Goal: Task Accomplishment & Management: Complete application form

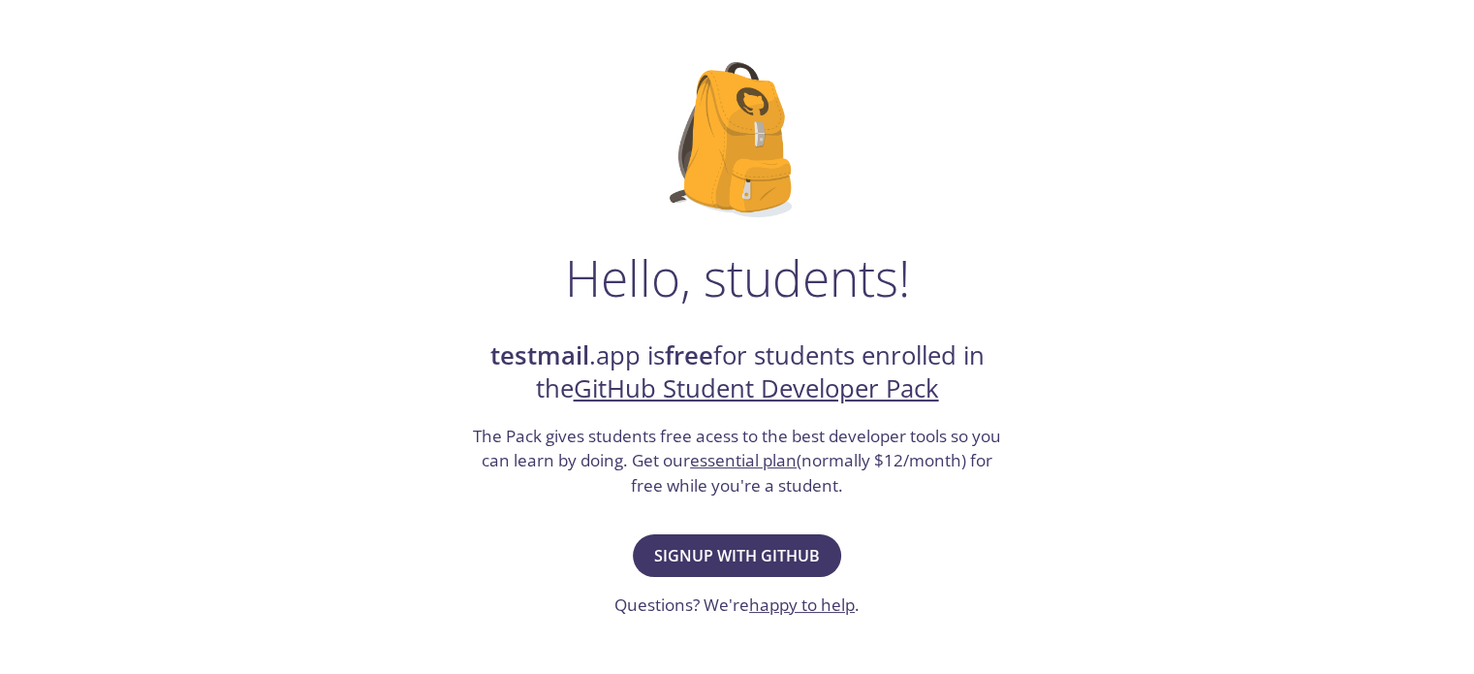
scroll to position [194, 0]
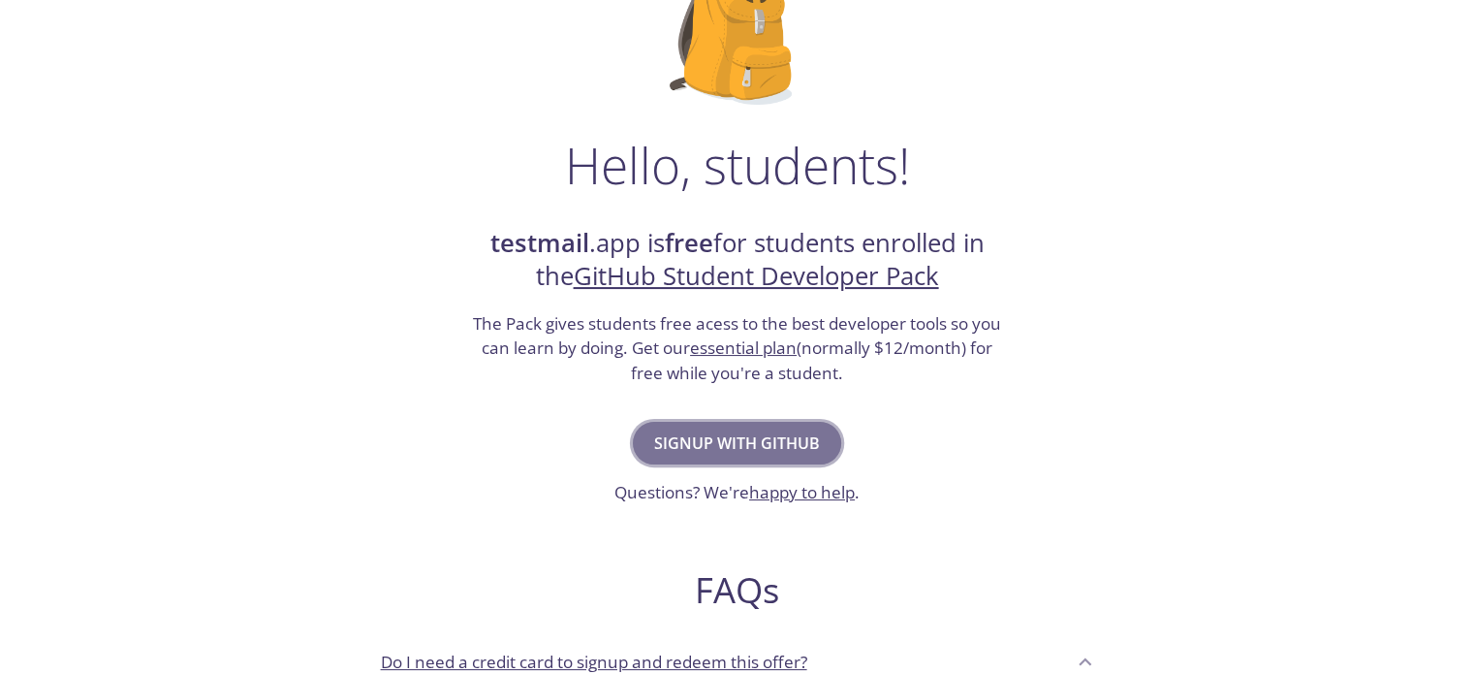
click at [725, 429] on span "Signup with GitHub" at bounding box center [737, 442] width 166 height 27
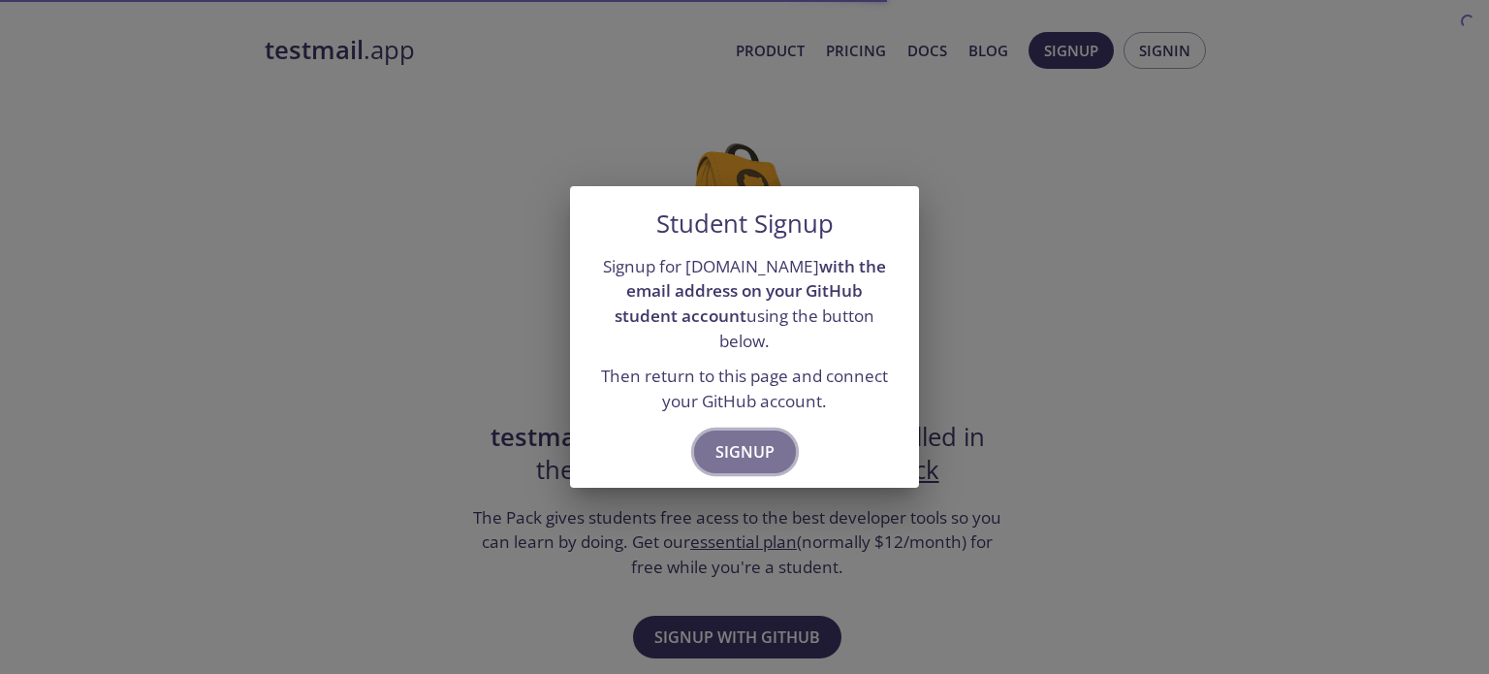
click at [734, 439] on span "Signup" at bounding box center [744, 451] width 59 height 27
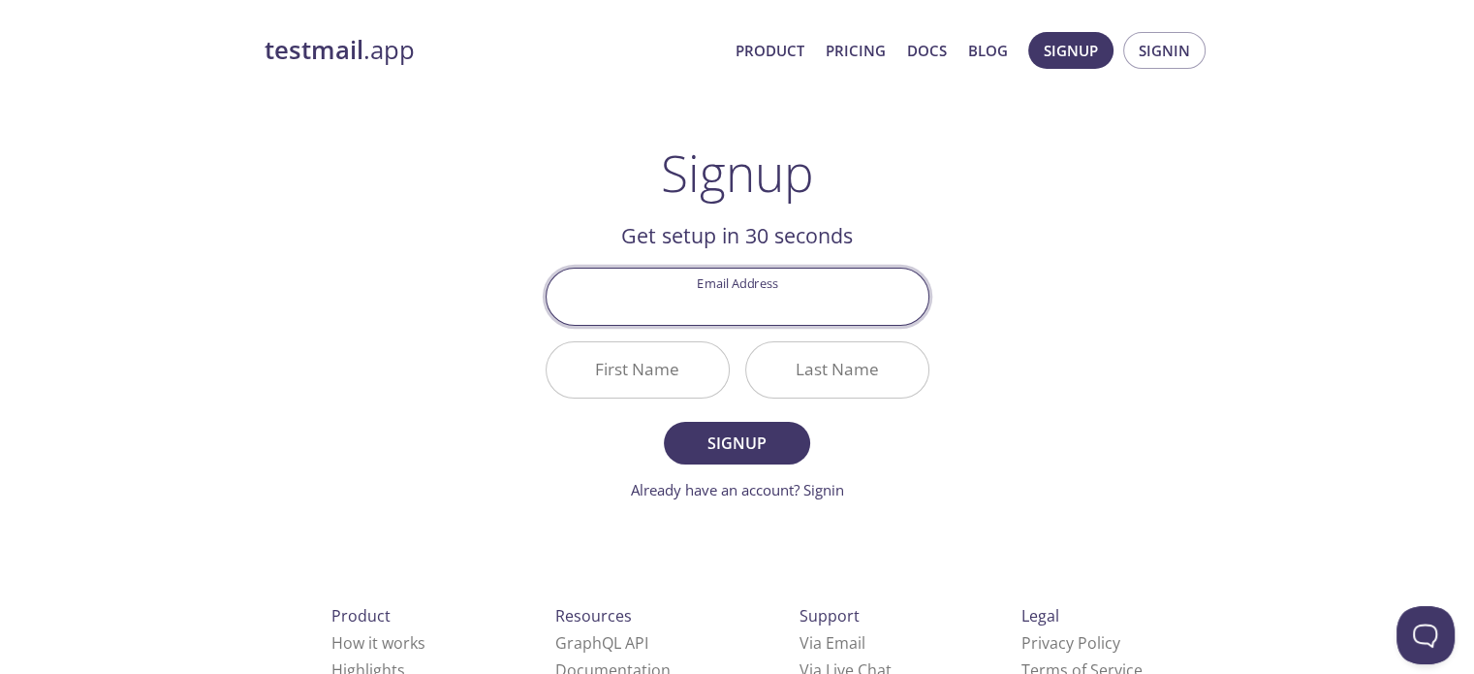
click at [718, 294] on input "Email Address" at bounding box center [738, 295] width 382 height 55
type input "cruzwilliam14@gmail.com"
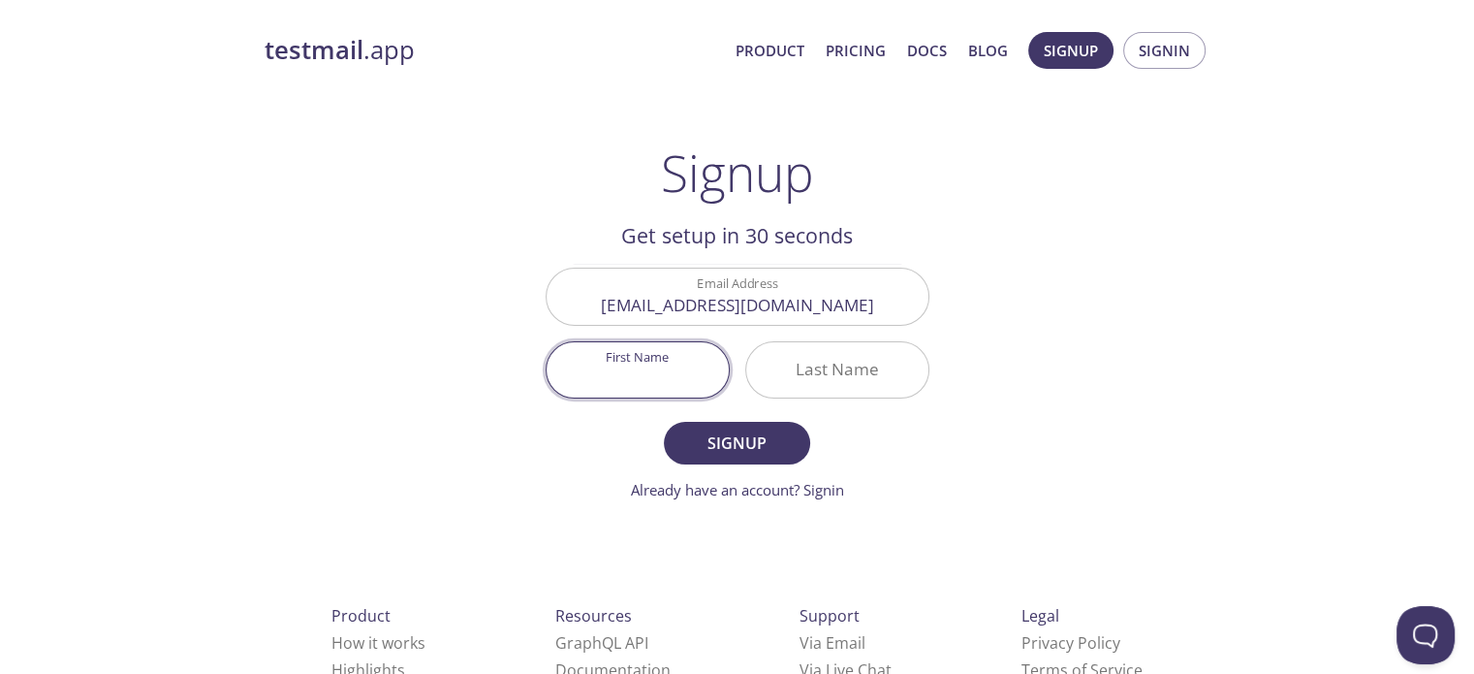
click at [694, 359] on input "First Name" at bounding box center [638, 369] width 182 height 55
type input "William"
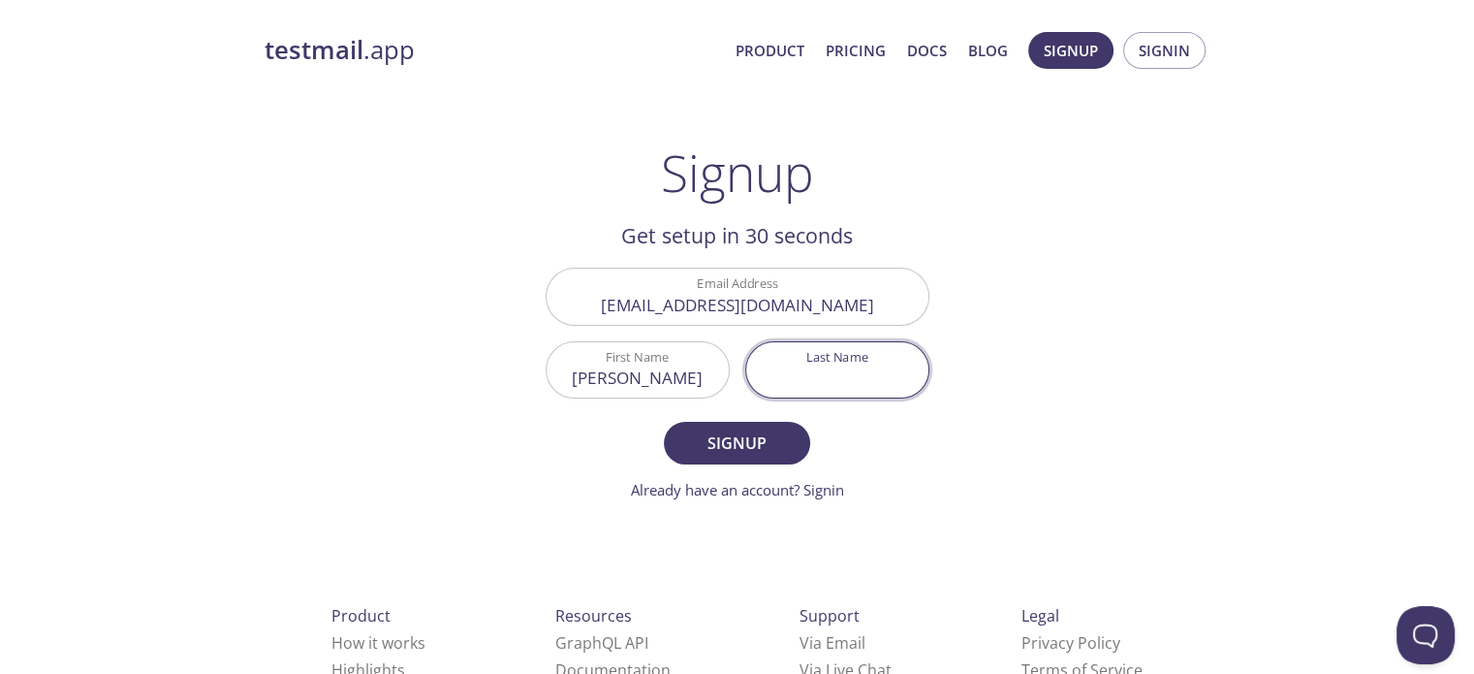
click at [803, 369] on input "Last Name" at bounding box center [837, 369] width 182 height 55
type input "Cruz"
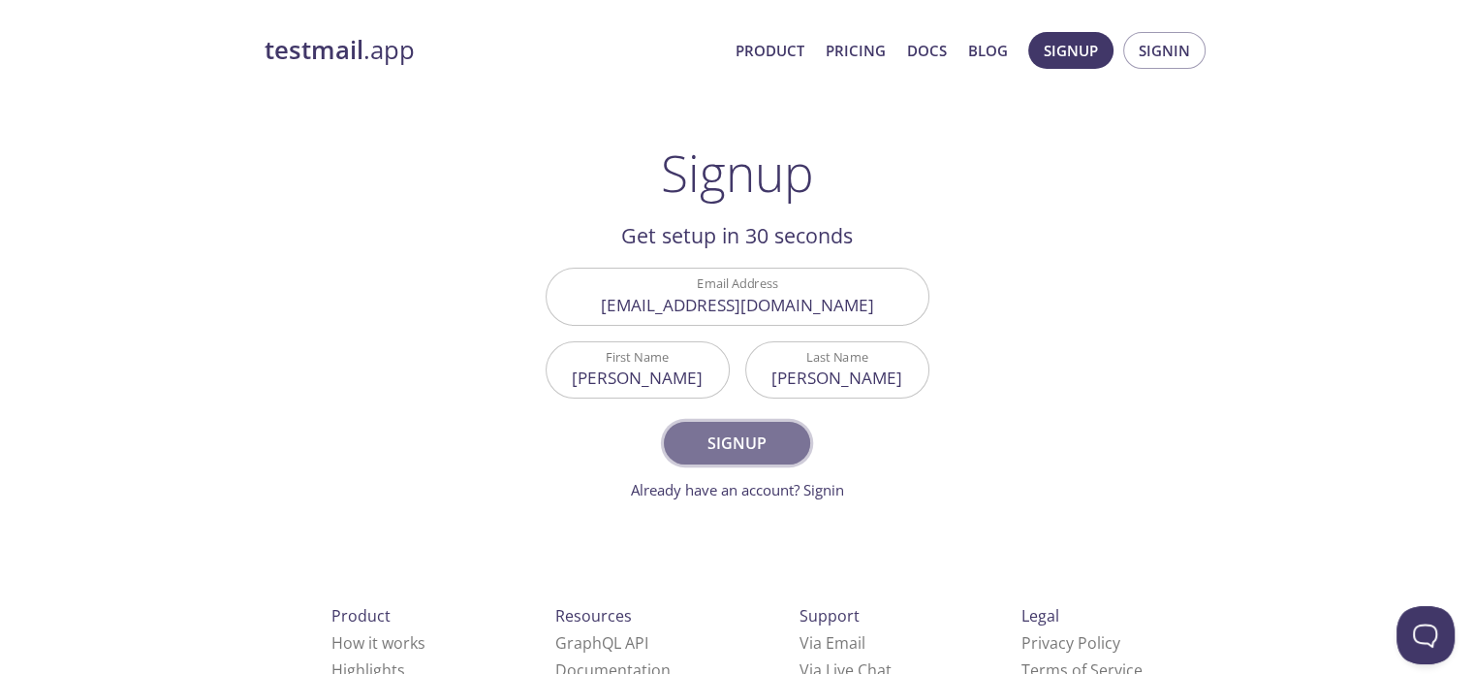
click at [737, 441] on span "Signup" at bounding box center [736, 442] width 103 height 27
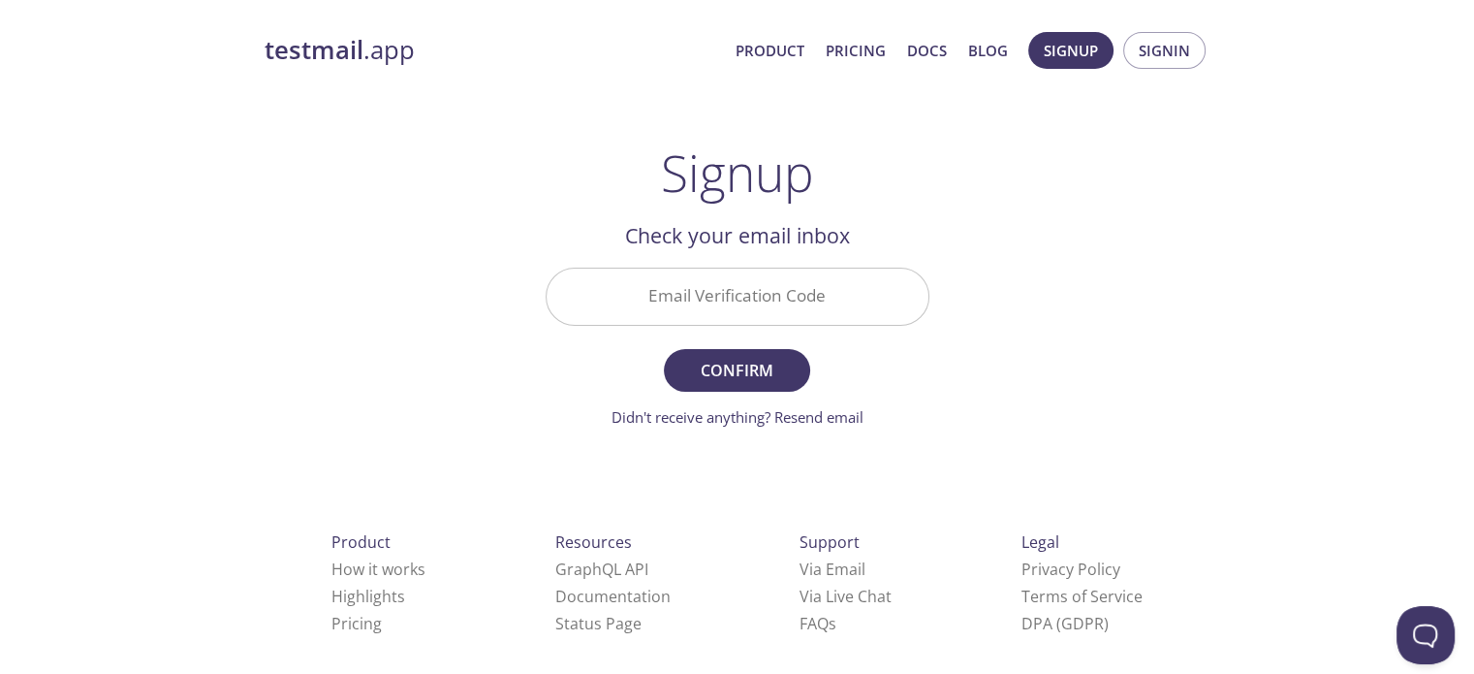
click at [717, 310] on input "Email Verification Code" at bounding box center [738, 295] width 382 height 55
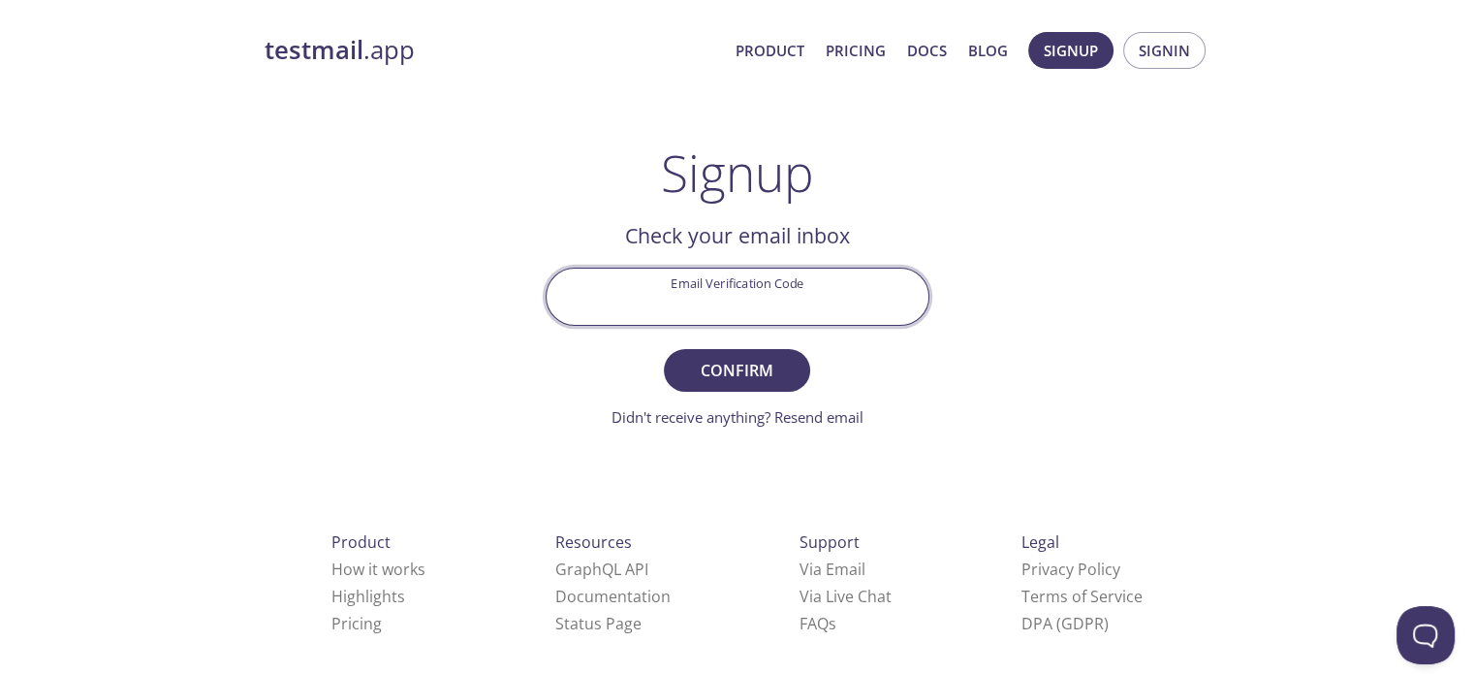
paste input "NMJT5V7"
type input "NMJT5V7"
click at [708, 359] on span "Confirm" at bounding box center [736, 370] width 103 height 27
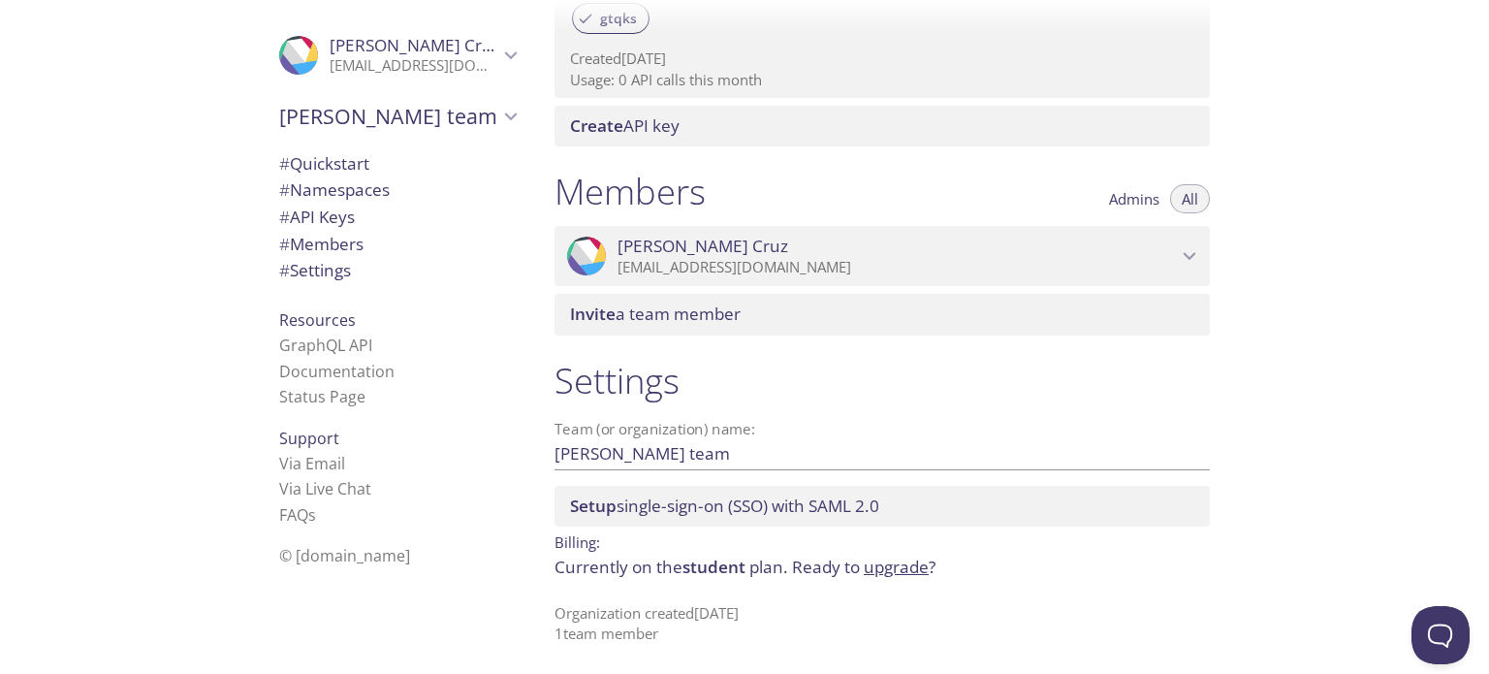
scroll to position [705, 0]
click at [352, 166] on span "# Quickstart" at bounding box center [324, 163] width 90 height 22
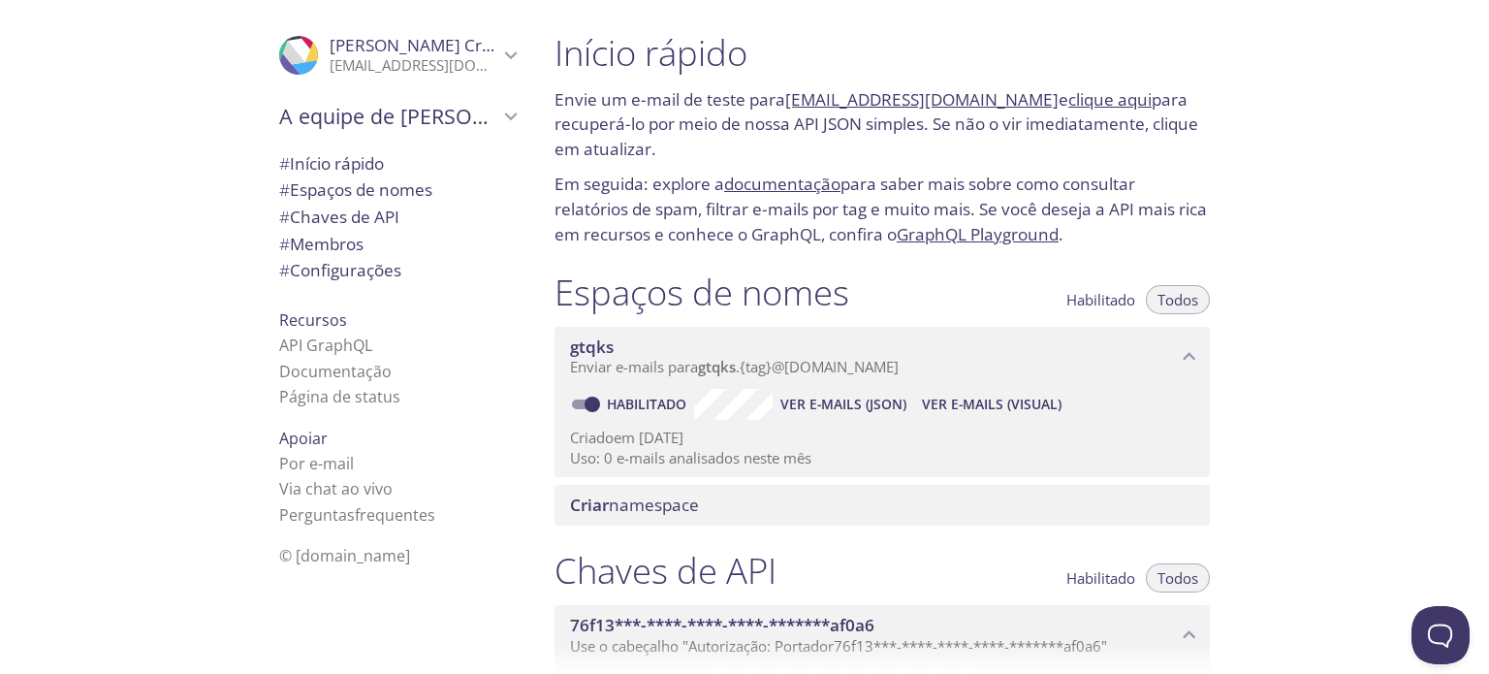
click at [1075, 102] on font "clique aqui" at bounding box center [1109, 99] width 83 height 22
drag, startPoint x: 687, startPoint y: 108, endPoint x: 760, endPoint y: 105, distance: 72.8
click at [760, 105] on font "Envie um e-mail de teste para" at bounding box center [669, 99] width 231 height 22
click at [915, 142] on p "Envie um e-mail de teste para [EMAIL_ADDRESS][DOMAIN_NAME] e clique aqui para r…" at bounding box center [881, 124] width 655 height 75
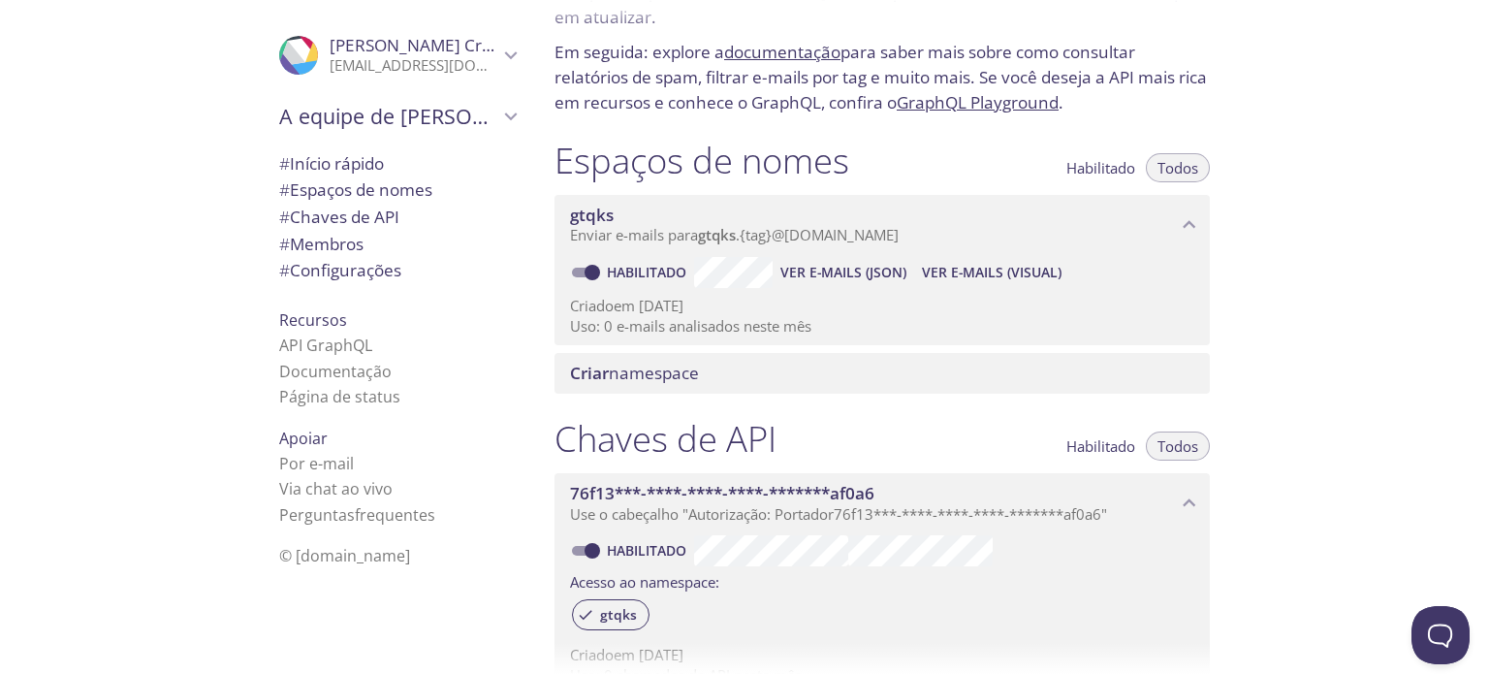
scroll to position [194, 0]
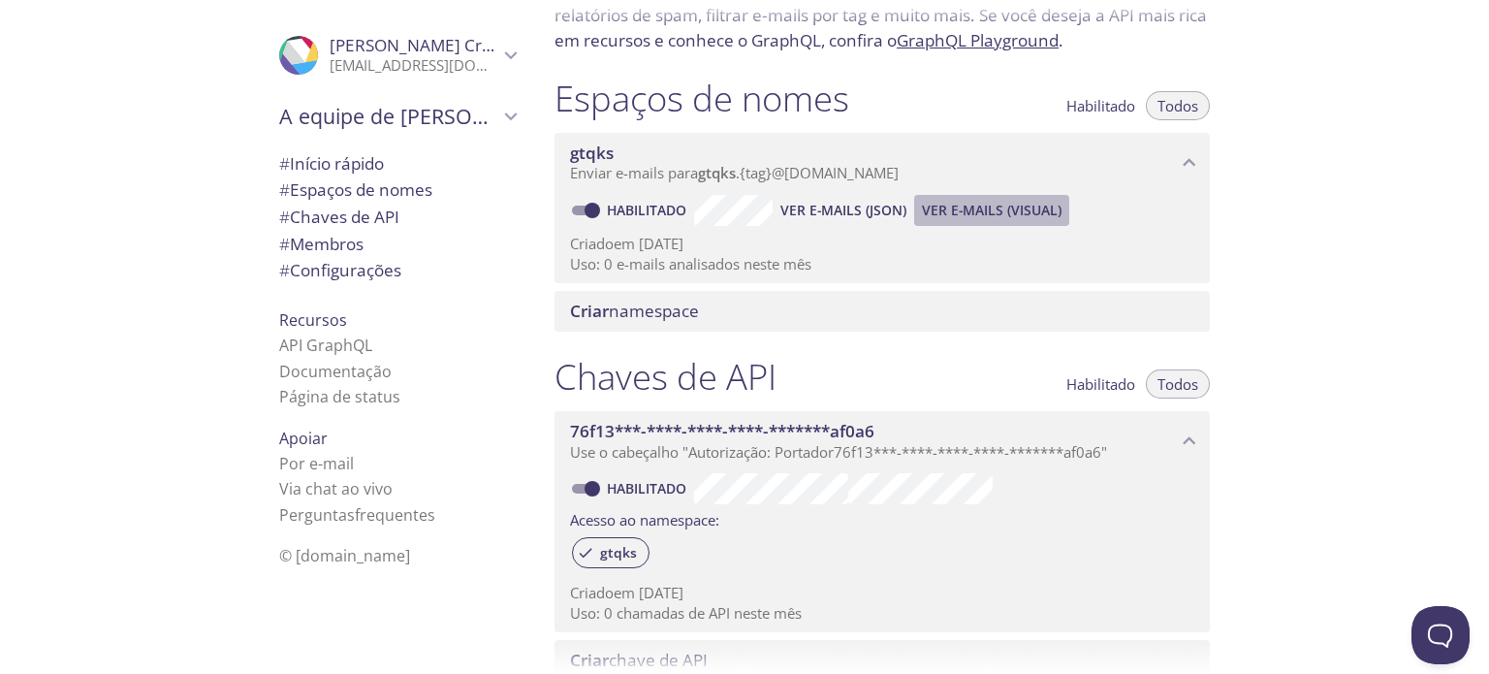
click at [998, 209] on font "Ver e-mails (visual)" at bounding box center [992, 210] width 140 height 18
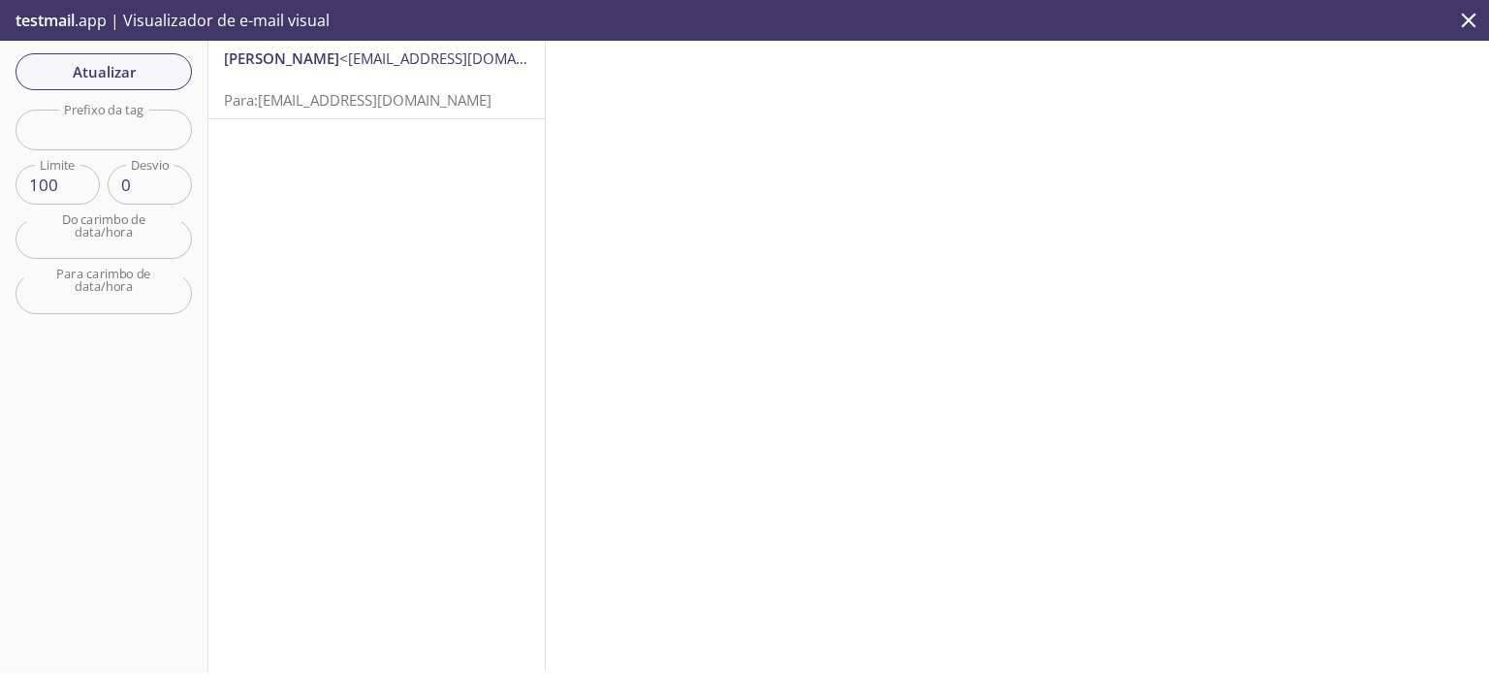
click at [86, 15] on font ".app | Visualizador de e-mail visual" at bounding box center [202, 20] width 255 height 21
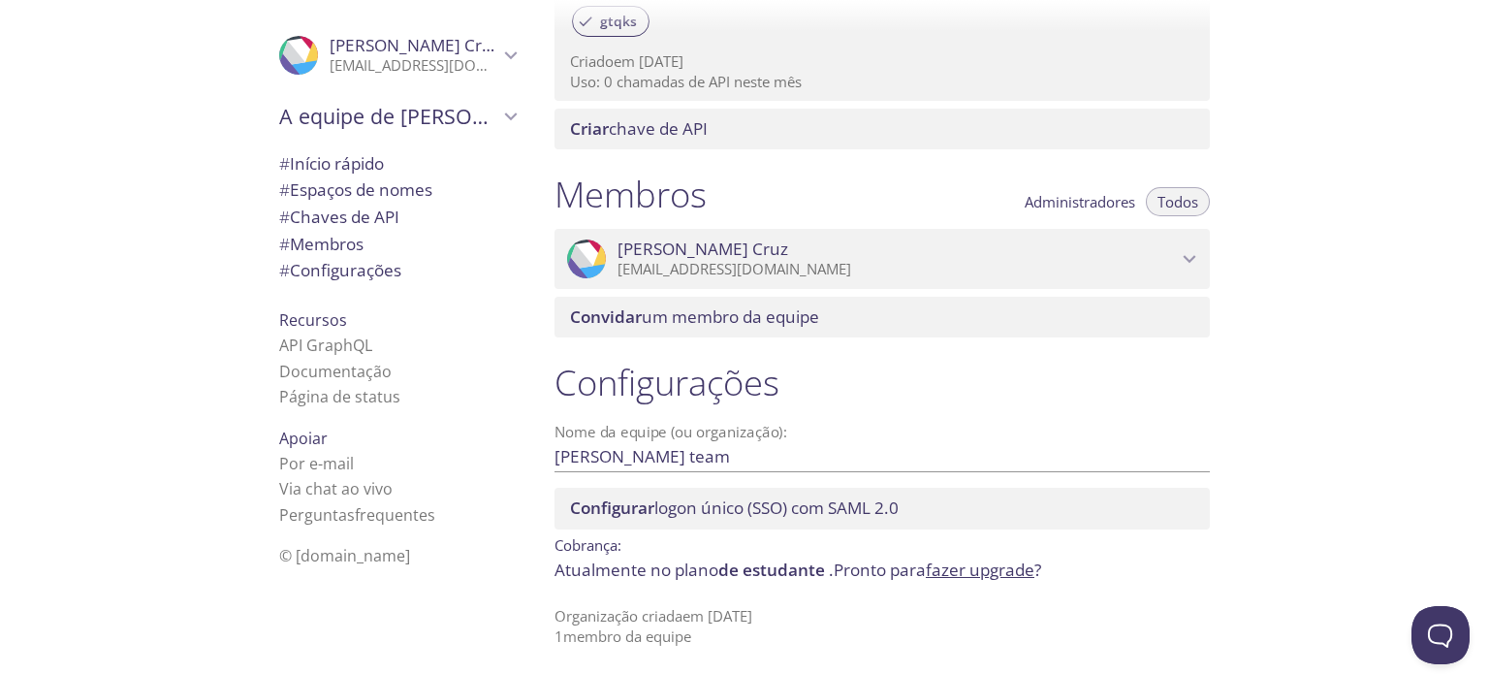
scroll to position [729, 0]
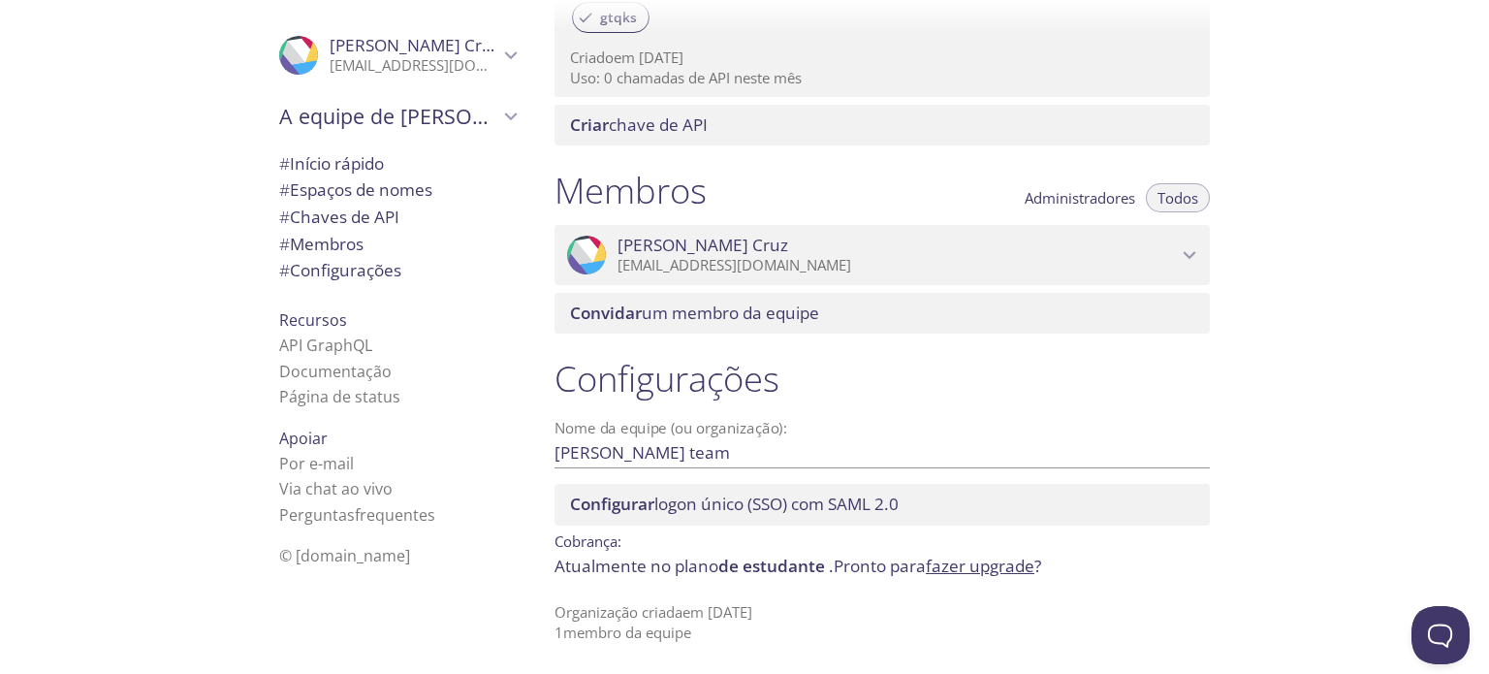
click at [327, 261] on font "Configurações" at bounding box center [345, 270] width 111 height 22
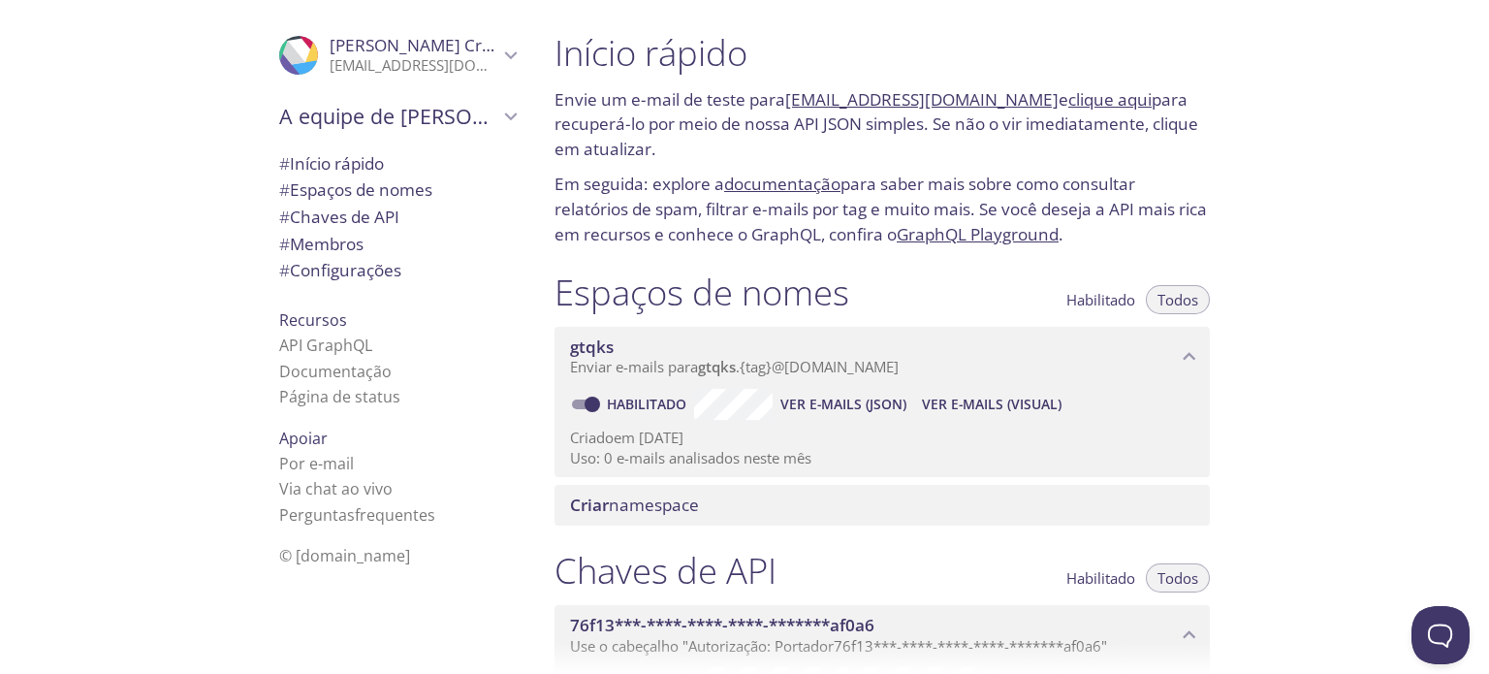
click at [752, 181] on font "documentação" at bounding box center [782, 184] width 116 height 22
